Goal: Task Accomplishment & Management: Manage account settings

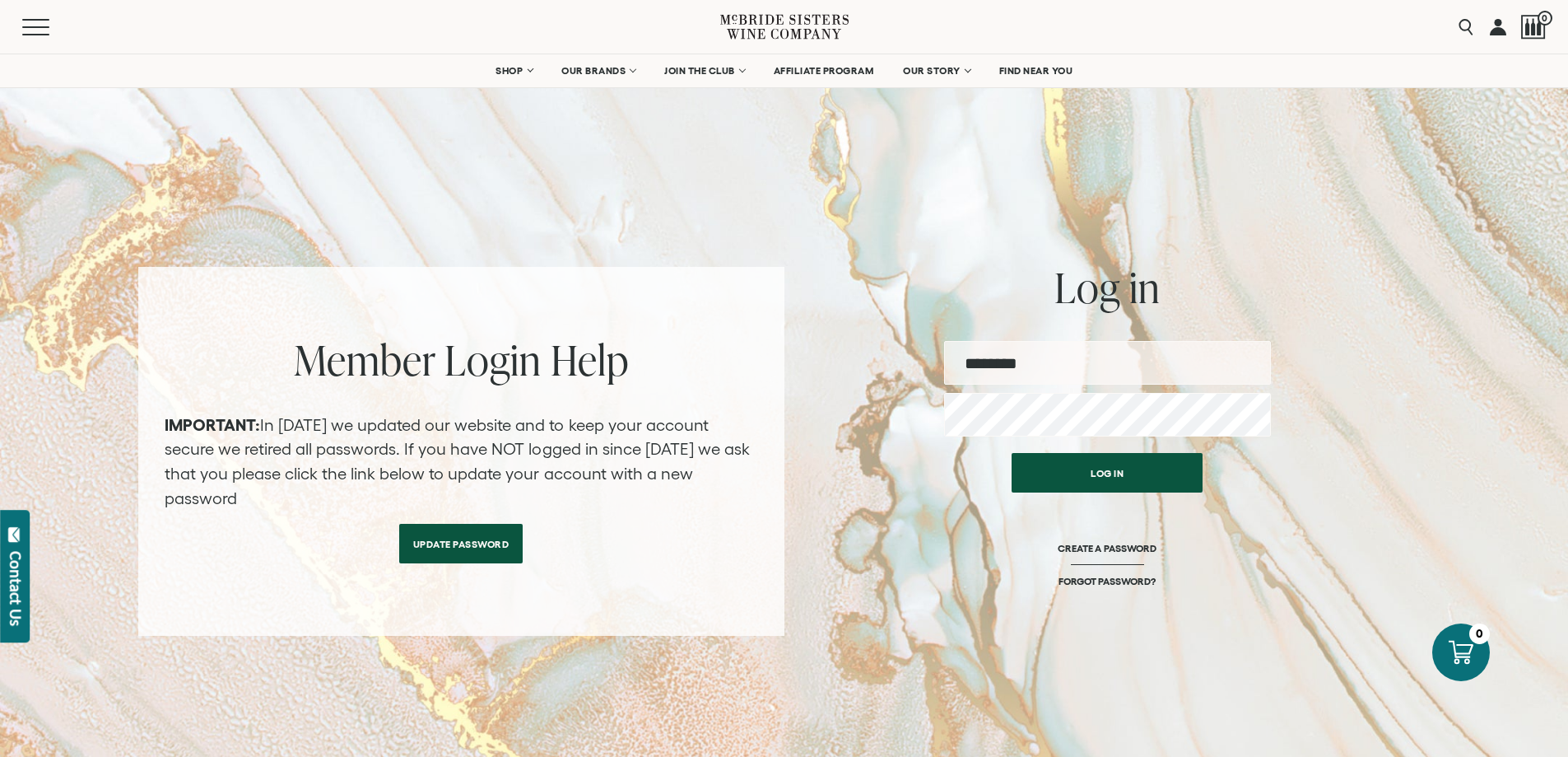
click at [999, 375] on input "email" at bounding box center [1107, 363] width 327 height 44
type input "**********"
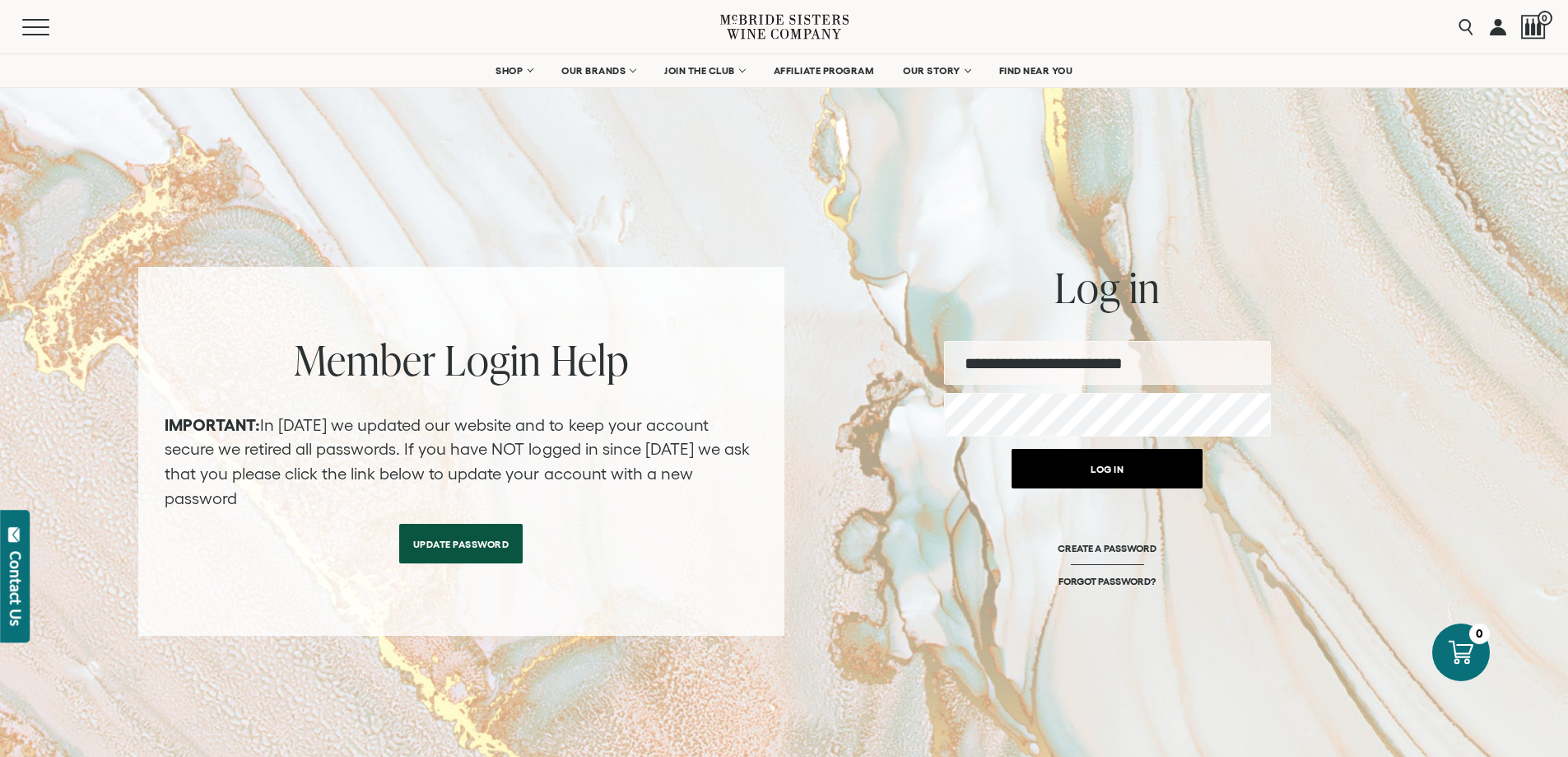
click at [1105, 481] on button "Log in" at bounding box center [1107, 468] width 191 height 39
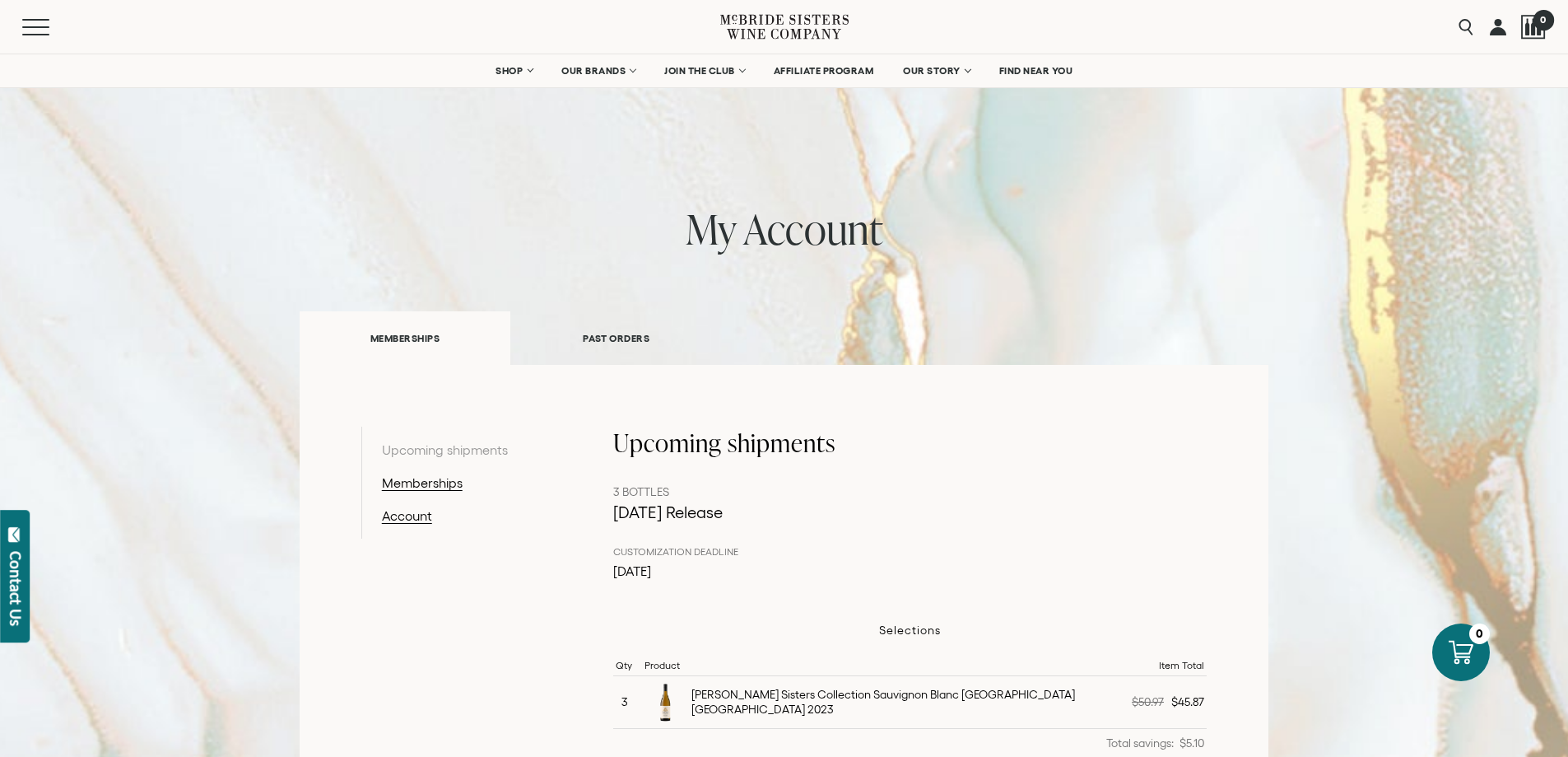
click at [1537, 30] on div at bounding box center [1533, 27] width 25 height 25
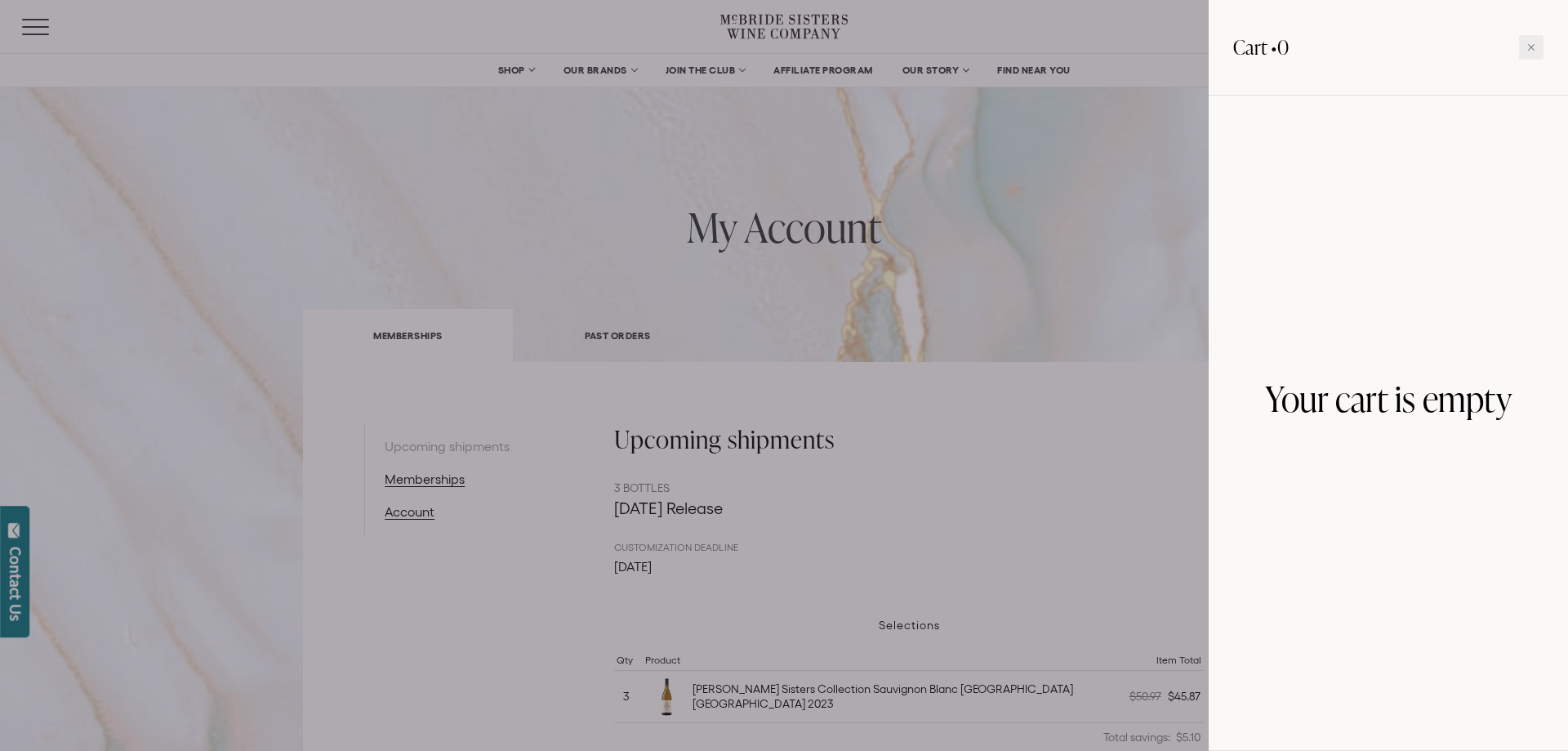
click at [1150, 39] on div at bounding box center [784, 376] width 1568 height 751
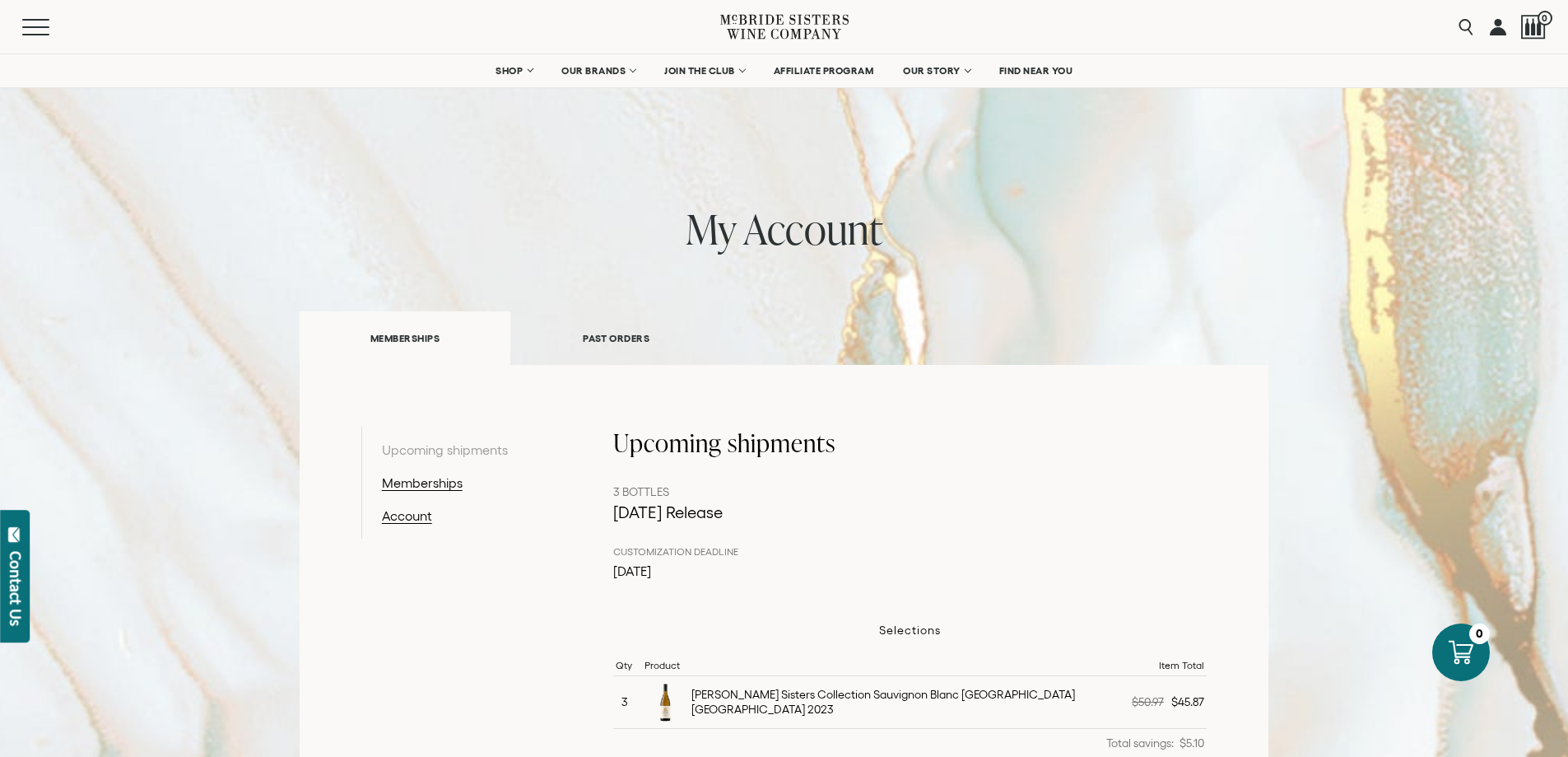
click at [1500, 29] on link at bounding box center [1498, 26] width 17 height 53
click at [27, 20] on span "Mobile Menu Trigger" at bounding box center [39, 20] width 34 height 2
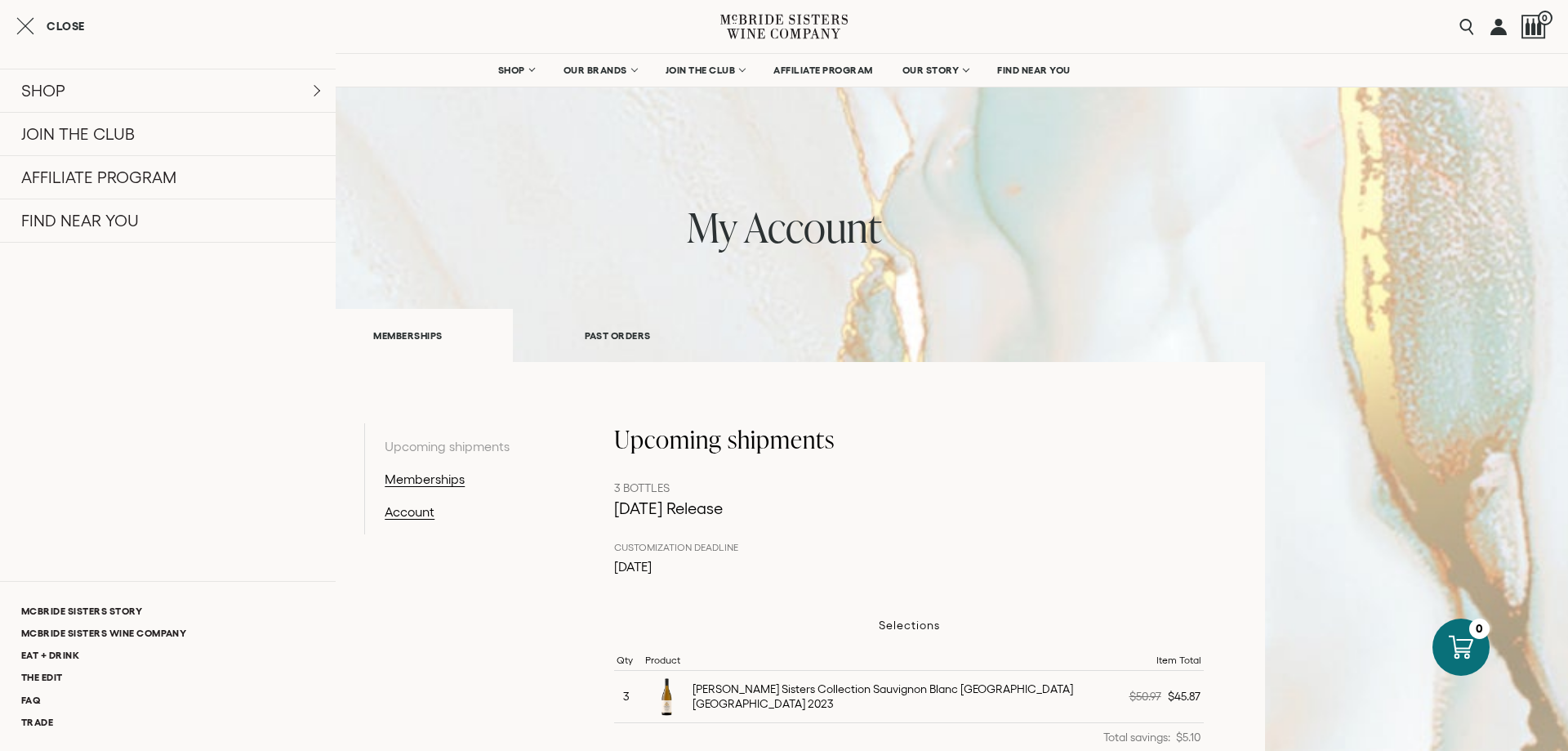
click at [1495, 28] on link at bounding box center [1498, 26] width 17 height 53
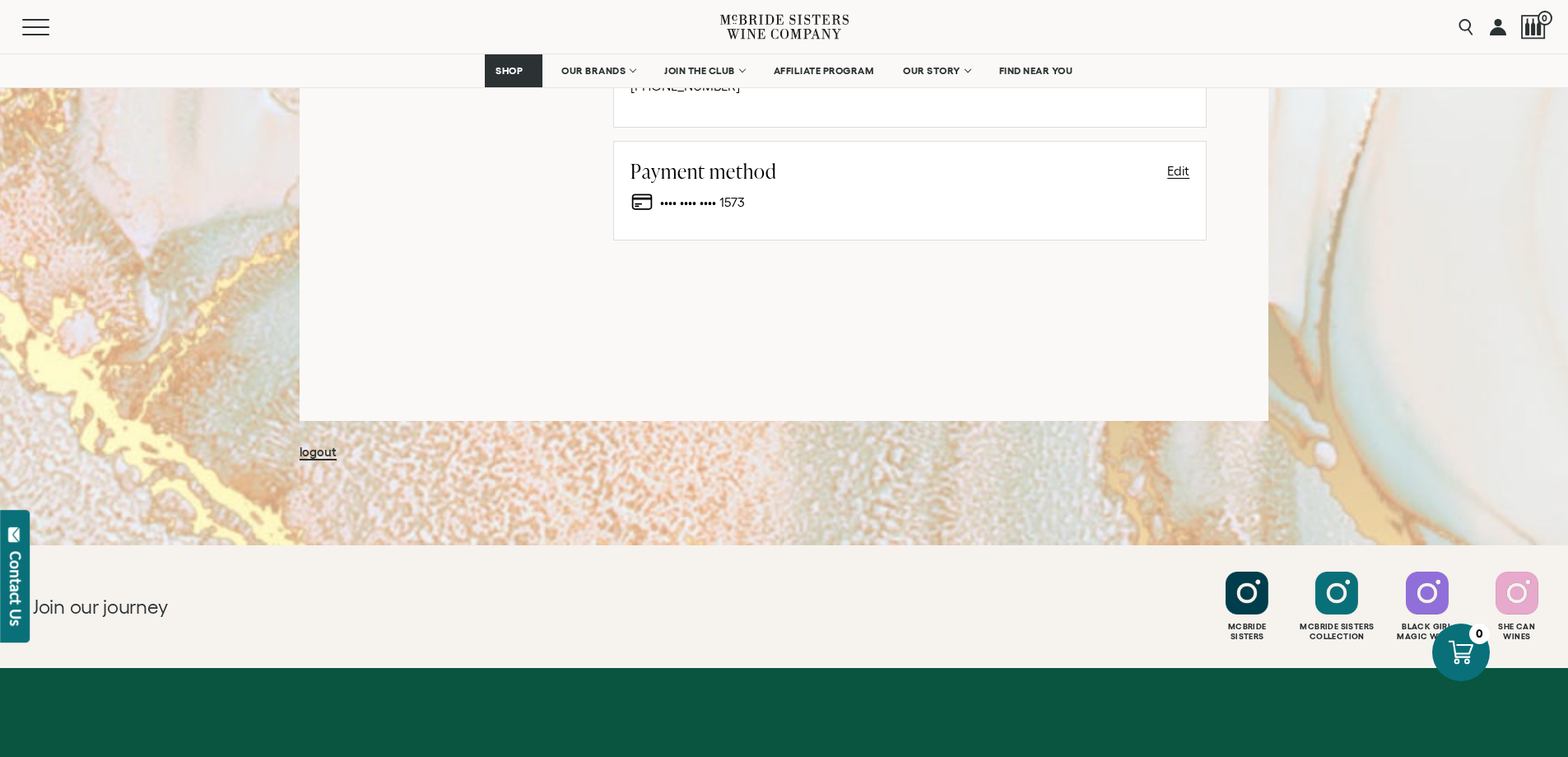
scroll to position [1244, 0]
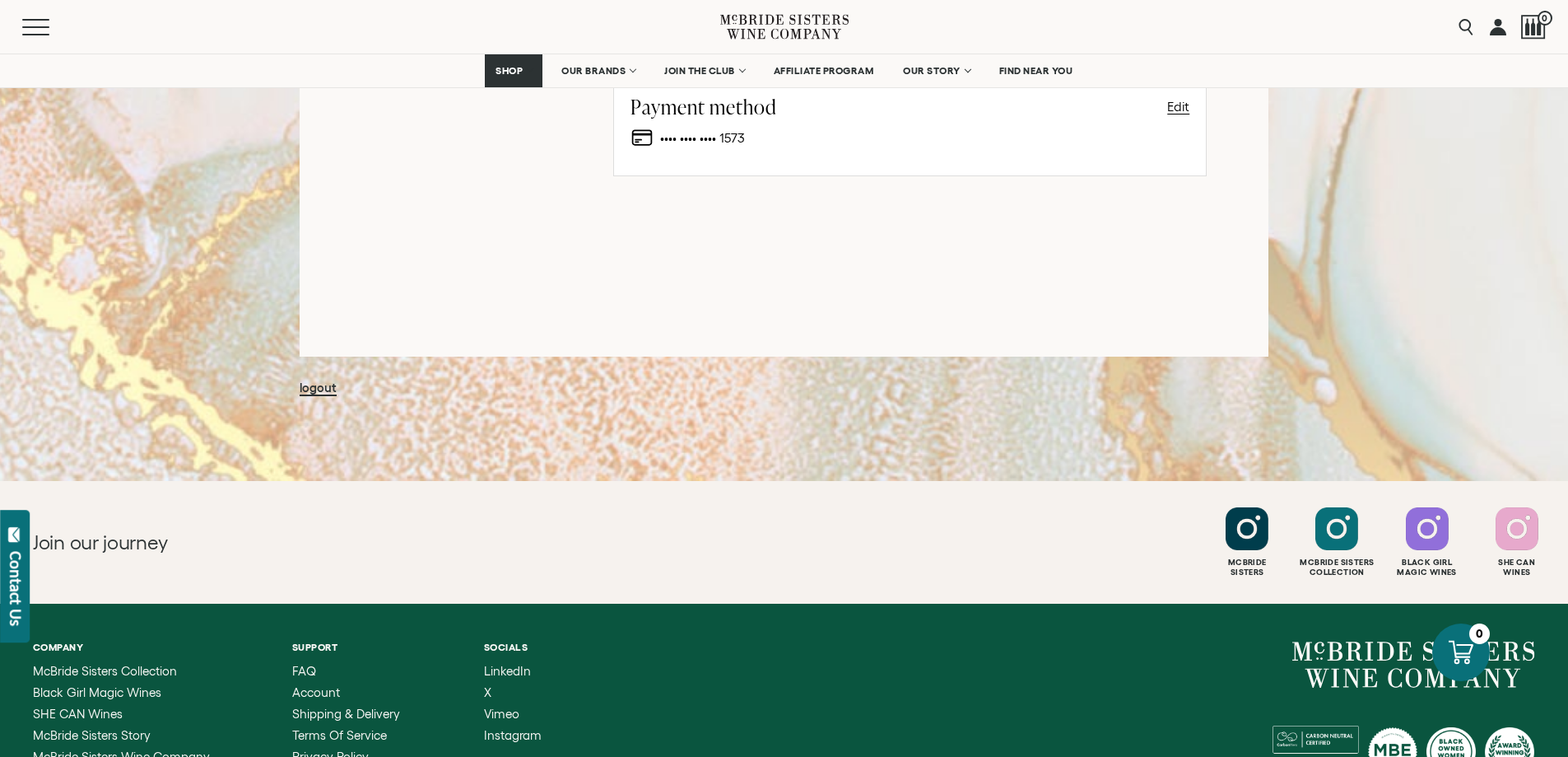
click at [320, 389] on link "logout" at bounding box center [318, 388] width 37 height 16
